Goal: Task Accomplishment & Management: Manage account settings

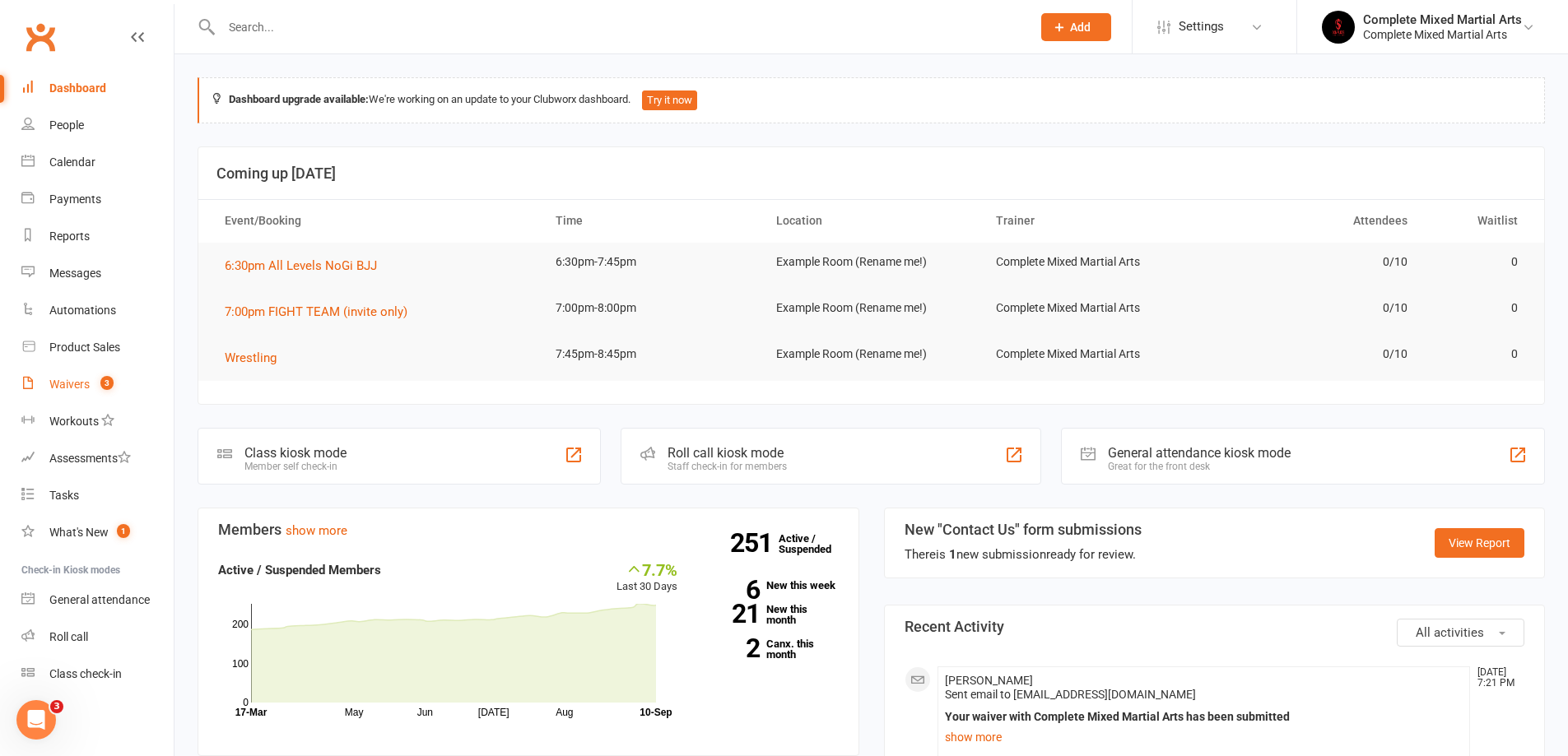
click at [98, 387] on count-badge "3" at bounding box center [103, 384] width 22 height 13
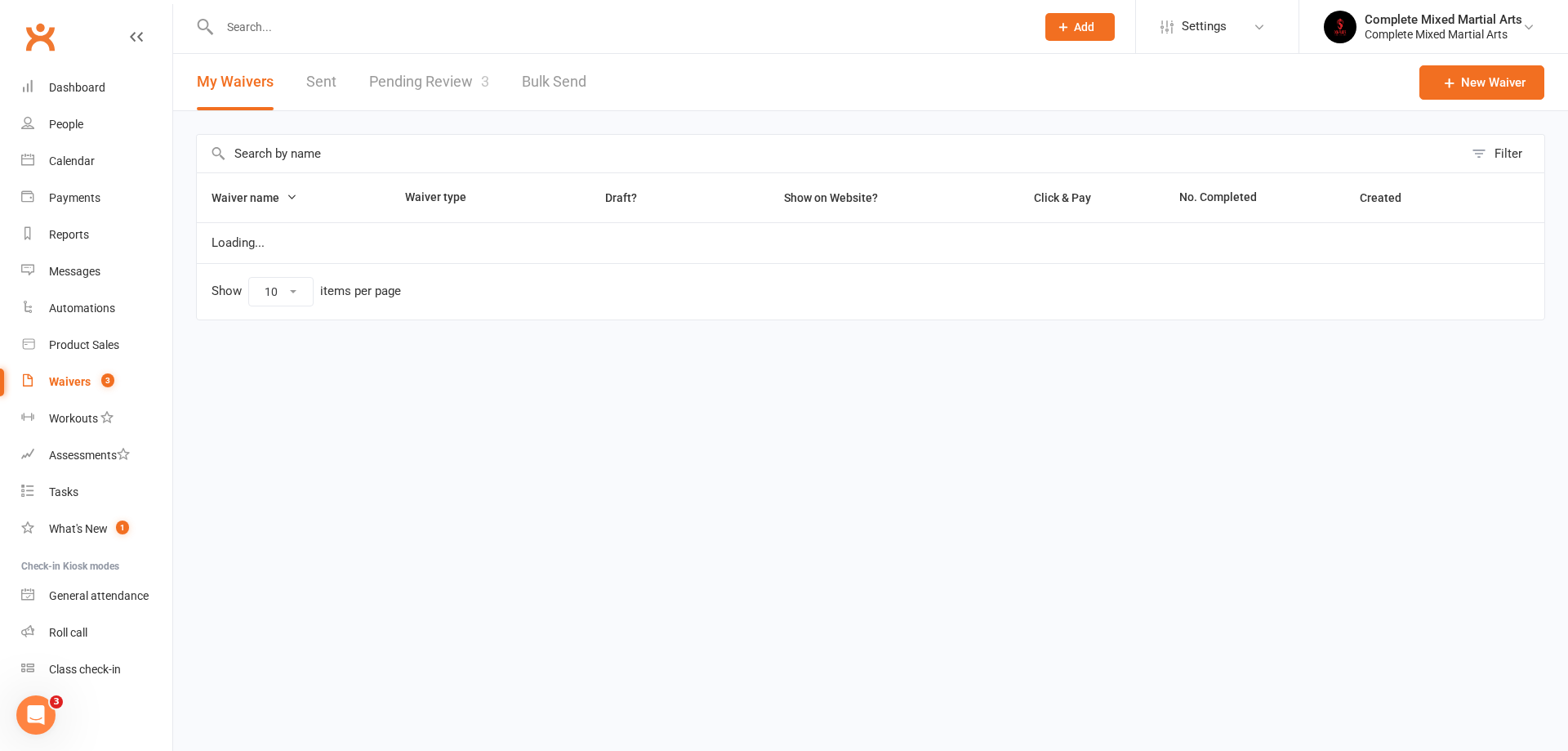
click at [472, 72] on link "Pending Review 3" at bounding box center [428, 82] width 120 height 57
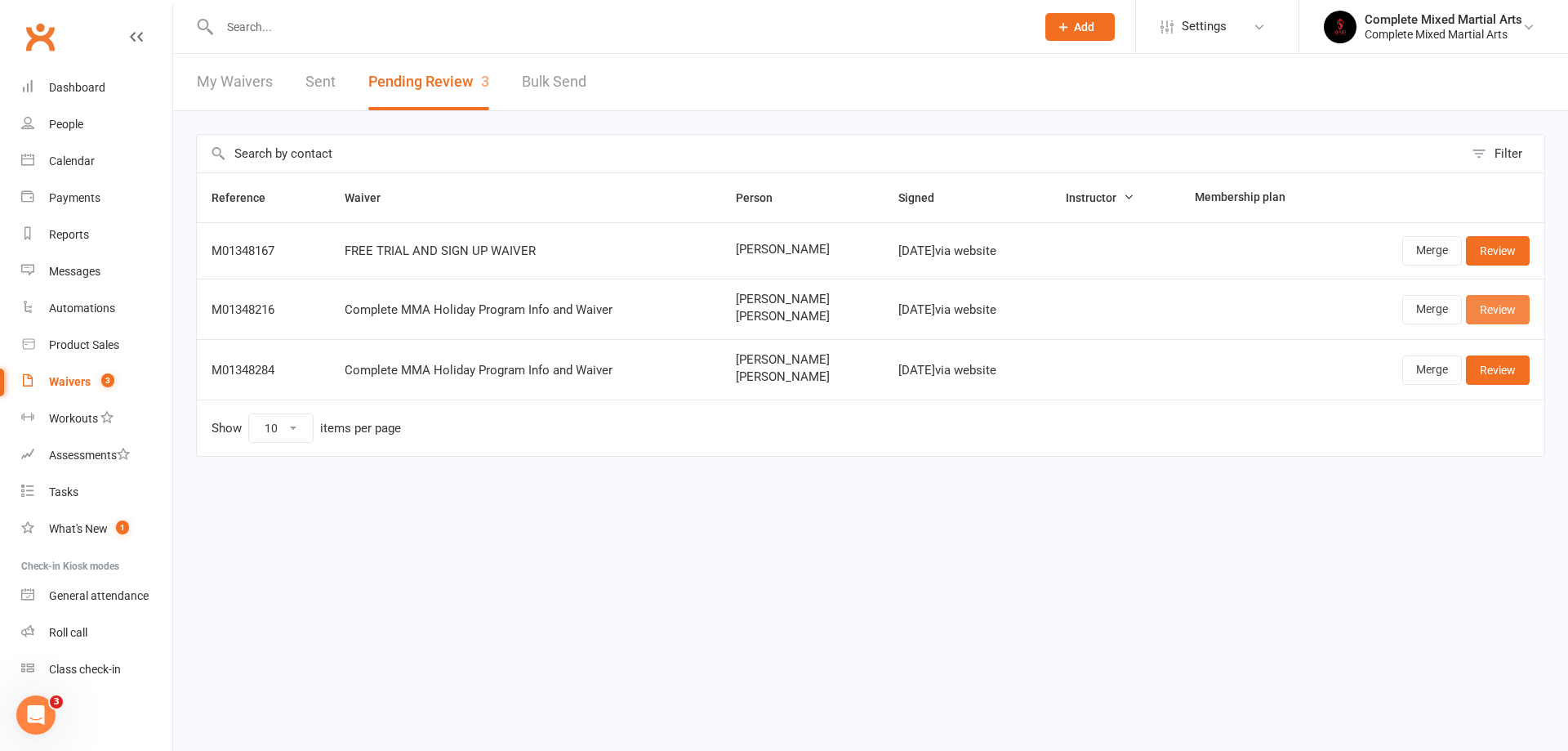
click at [1500, 315] on link "Review" at bounding box center [1498, 309] width 64 height 29
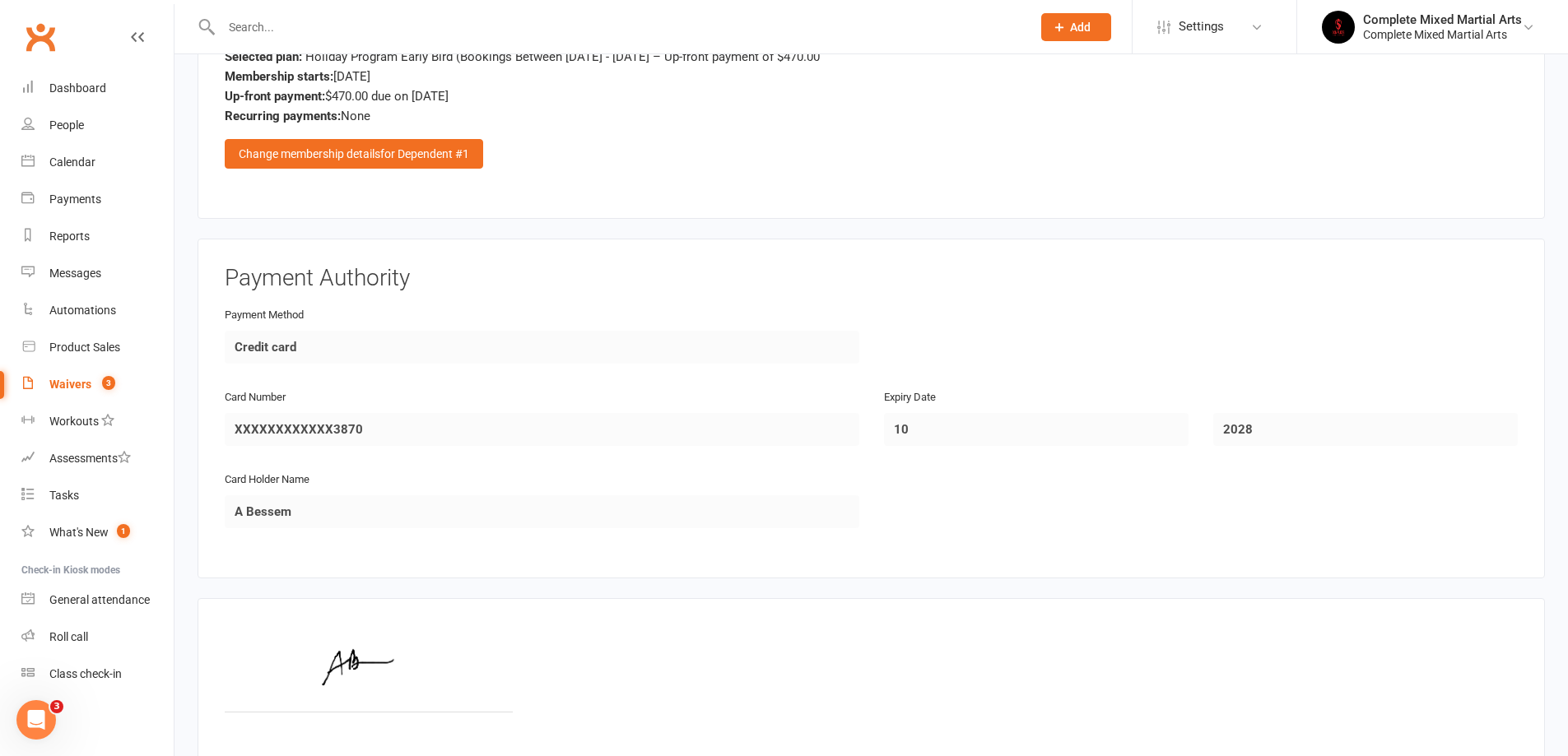
scroll to position [2130, 0]
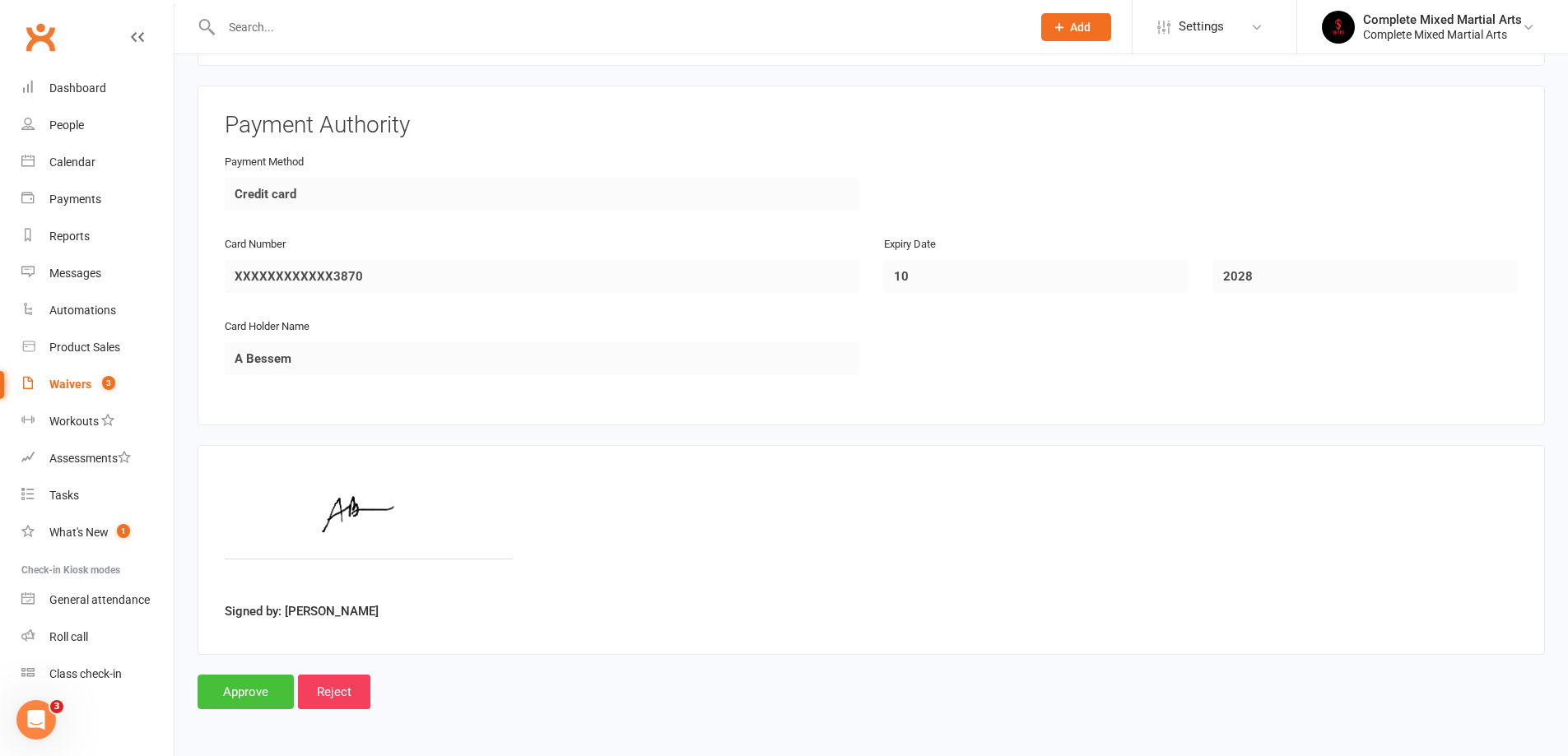
click at [239, 690] on input "Approve" at bounding box center [245, 691] width 96 height 34
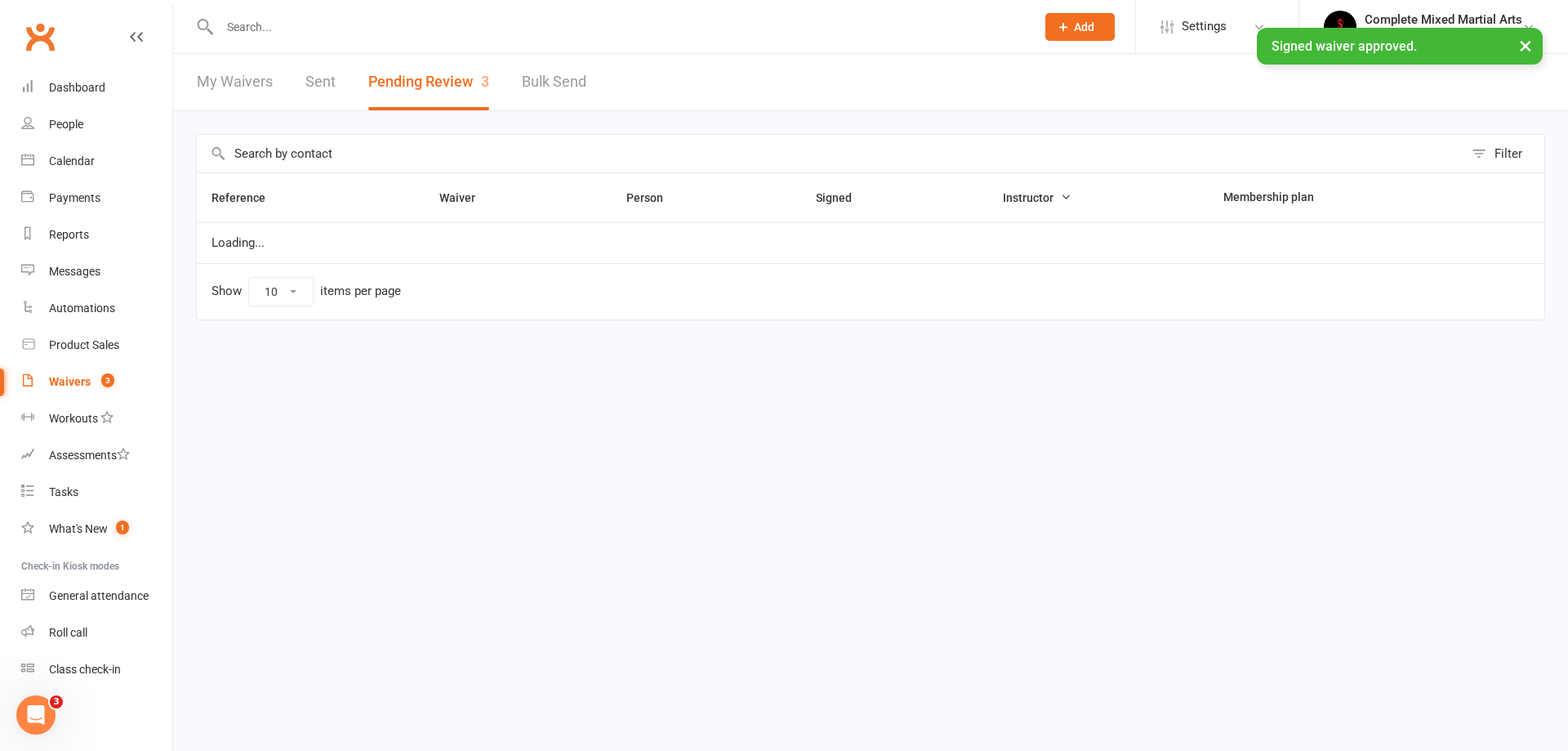
click at [98, 380] on count-badge "3" at bounding box center [104, 382] width 22 height 13
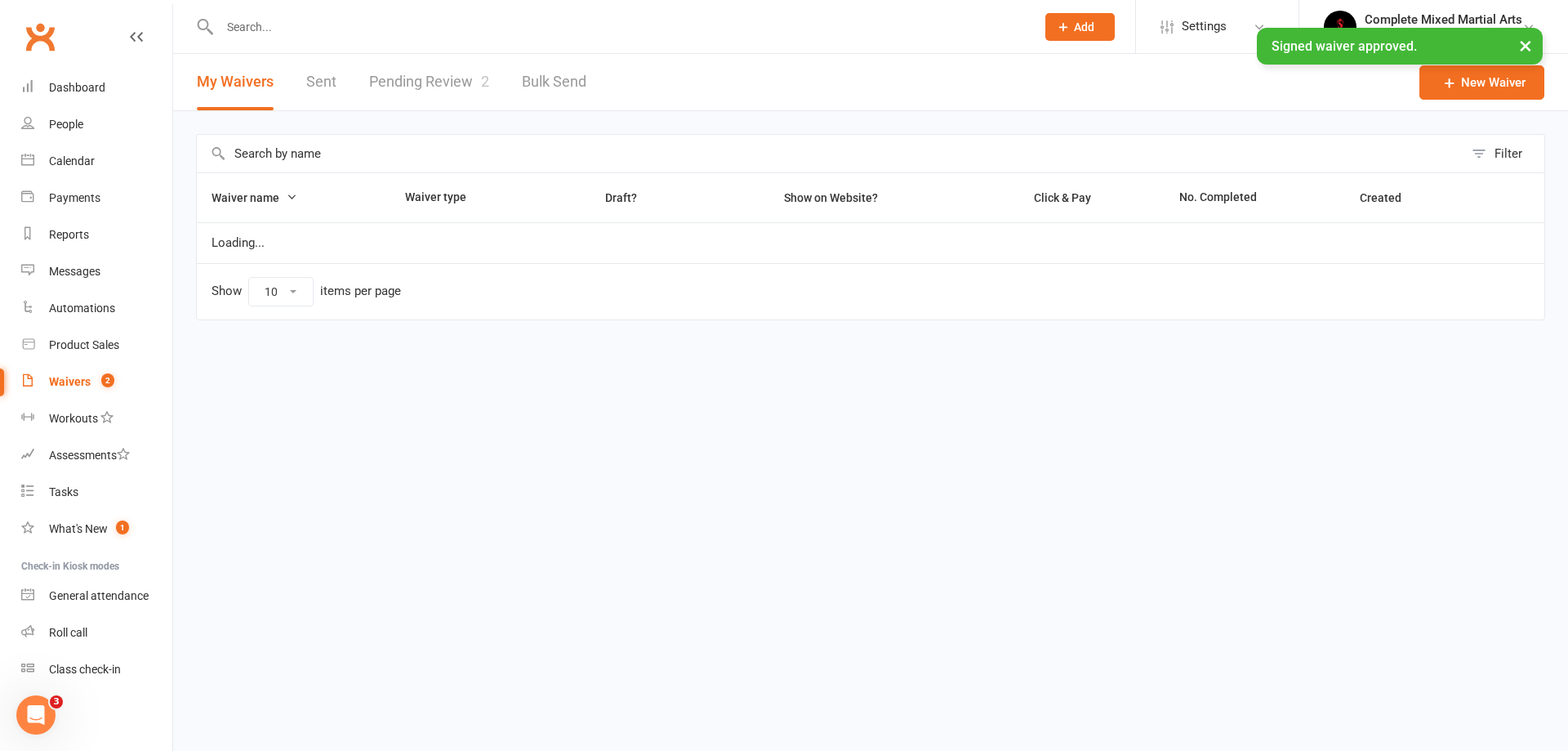
click at [446, 100] on link "Pending Review 2" at bounding box center [428, 82] width 120 height 57
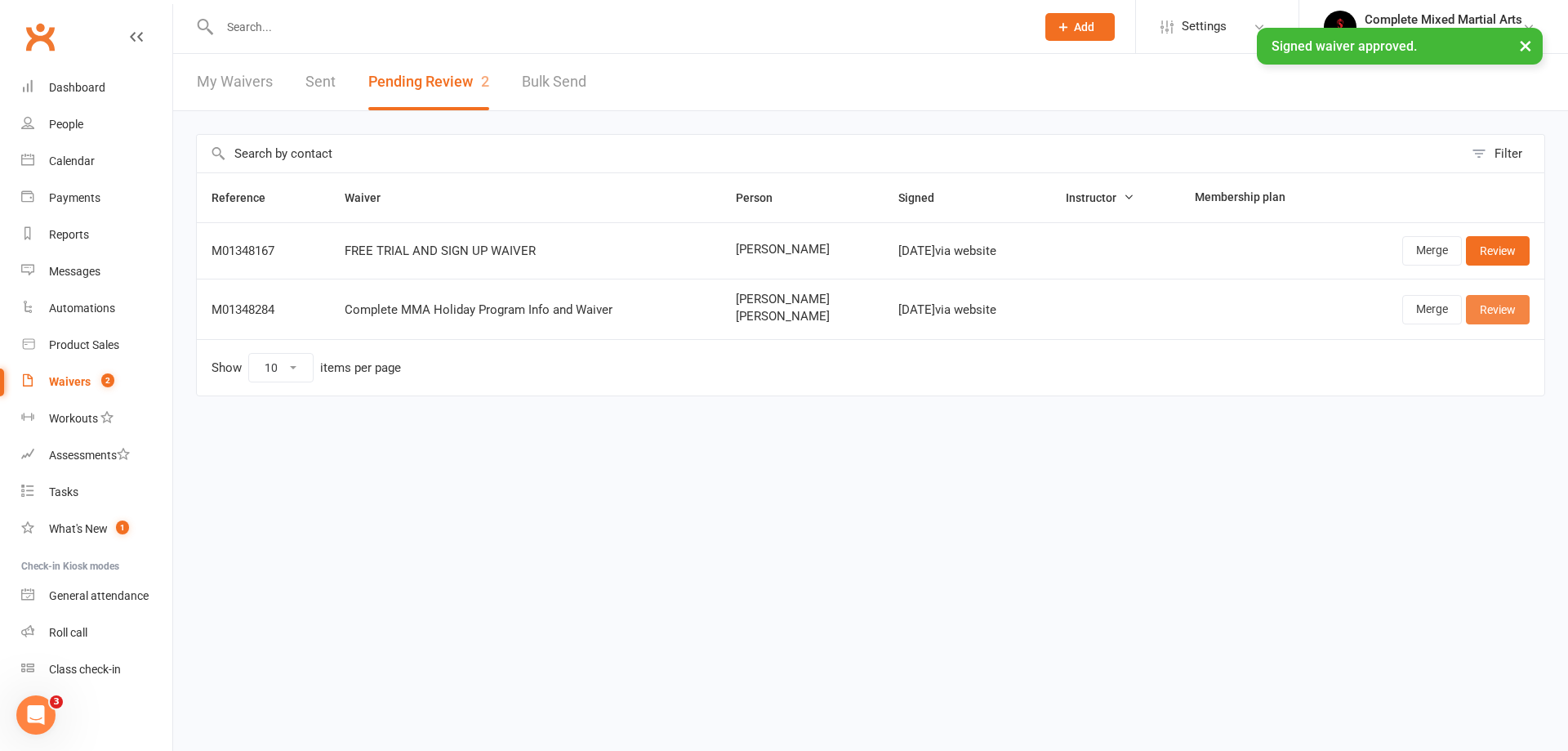
click at [1508, 307] on link "Review" at bounding box center [1498, 309] width 64 height 29
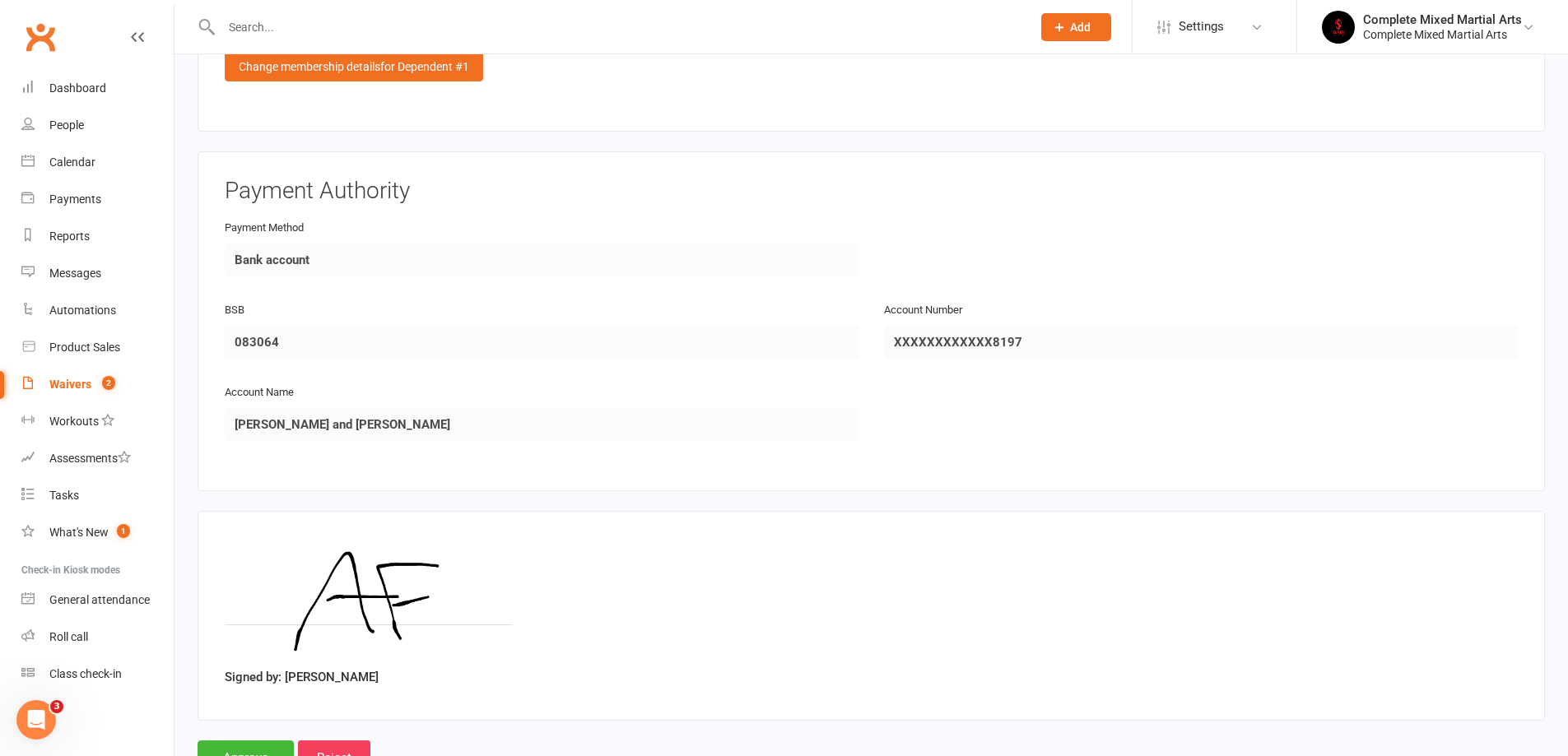
scroll to position [2130, 0]
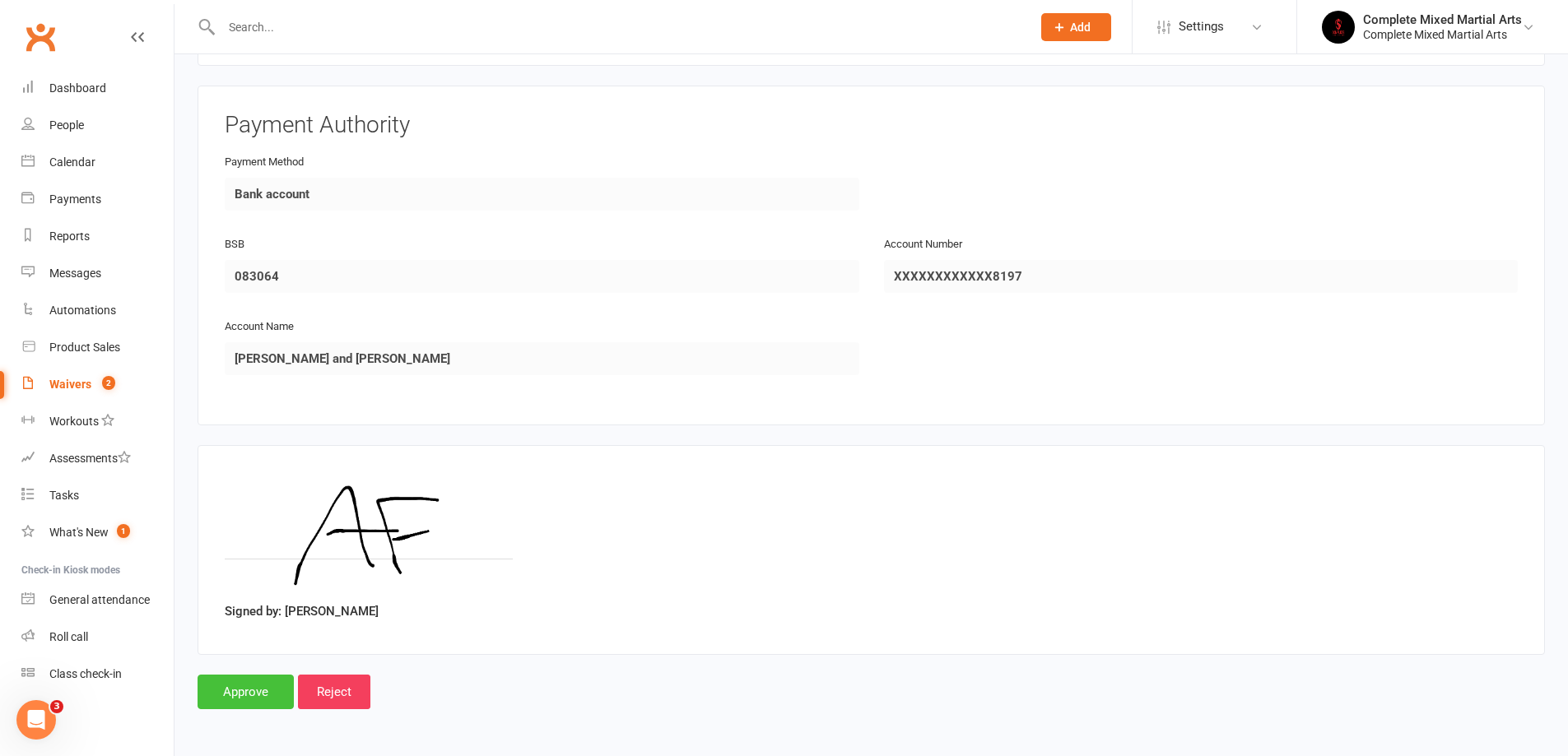
click at [247, 685] on input "Approve" at bounding box center [245, 691] width 96 height 34
